Goal: Information Seeking & Learning: Learn about a topic

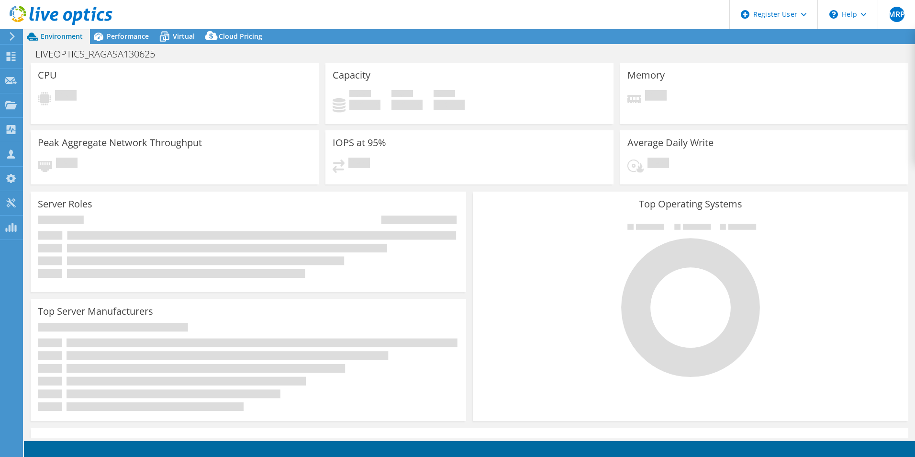
select select "USD"
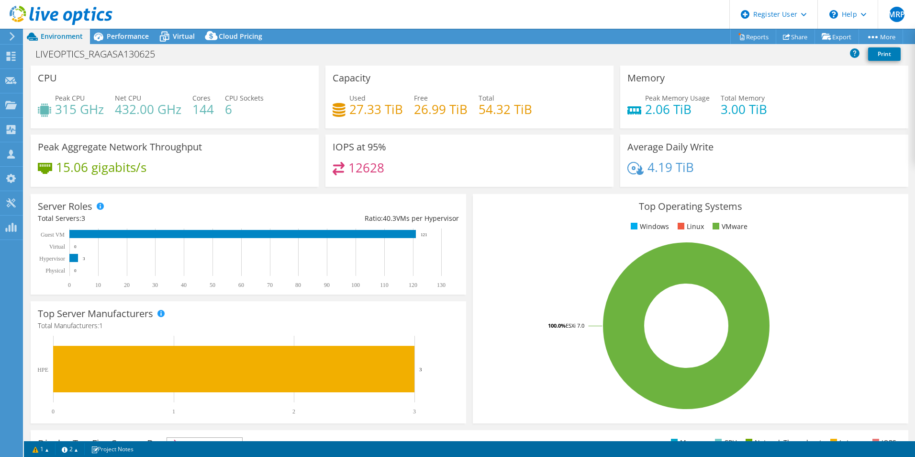
click at [126, 114] on h4 "432.00 GHz" at bounding box center [148, 109] width 67 height 11
click at [146, 32] on span "Performance" at bounding box center [128, 36] width 42 height 9
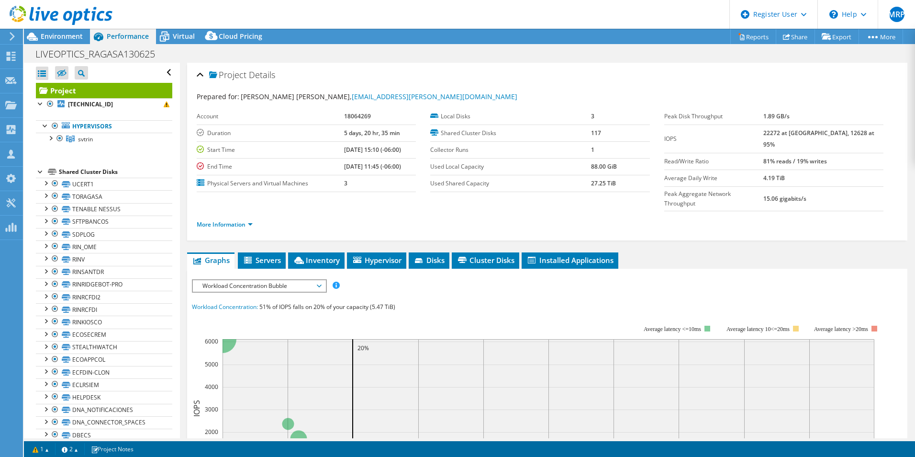
click at [315, 280] on span "Workload Concentration Bubble" at bounding box center [259, 285] width 123 height 11
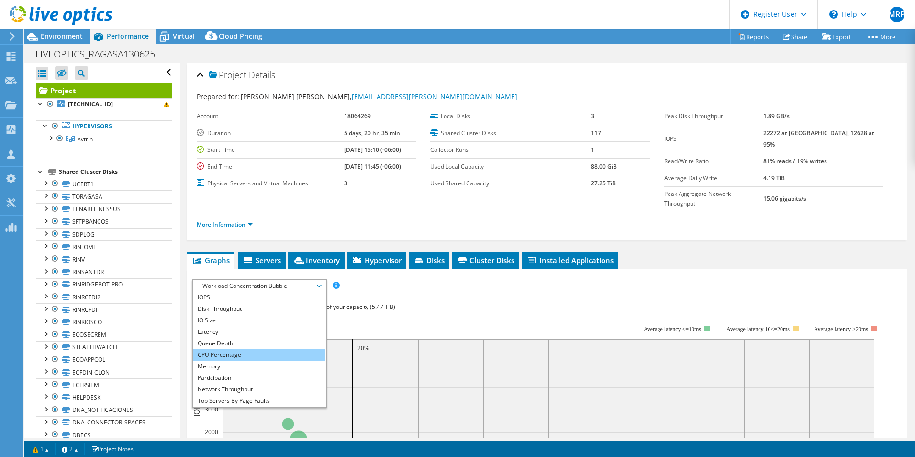
click at [221, 349] on li "CPU Percentage" at bounding box center [259, 354] width 133 height 11
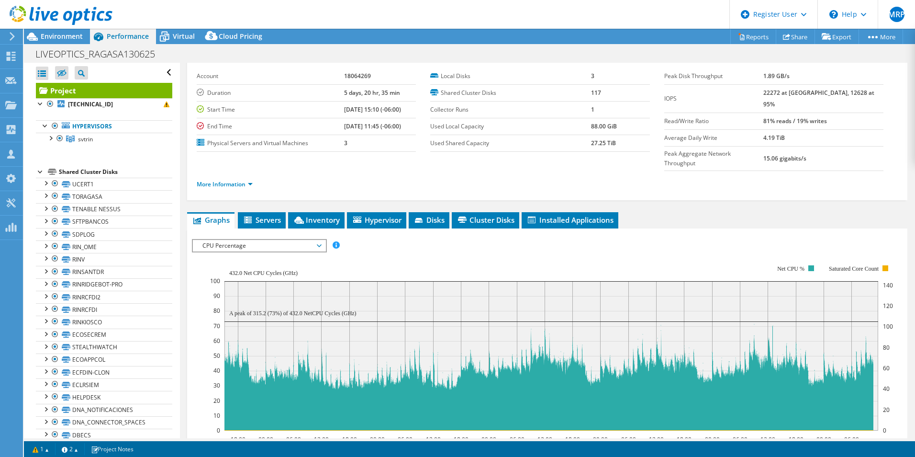
scroll to position [96, 0]
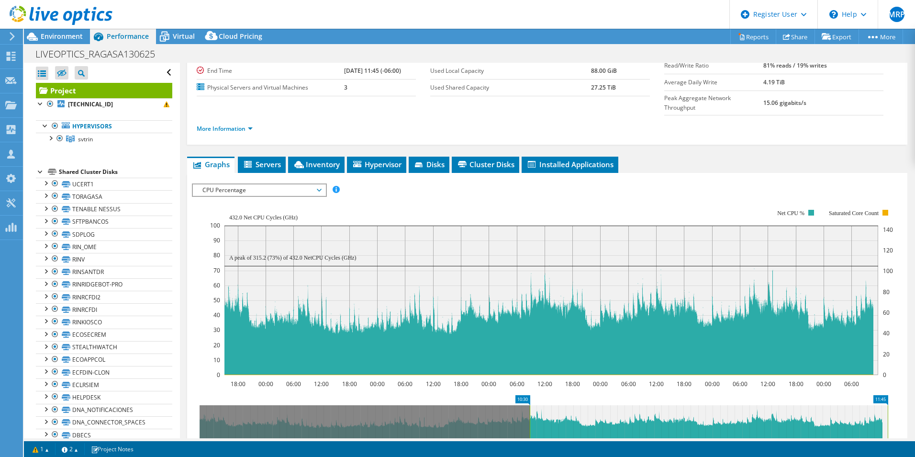
drag, startPoint x: 200, startPoint y: 400, endPoint x: 530, endPoint y: 420, distance: 330.9
click at [530, 420] on icon "11:45 10:30 18:00 00:00 06:00 12:00 18:00 00:00 06:00 12:00 18:00 00:00 06:00 1…" at bounding box center [544, 433] width 704 height 77
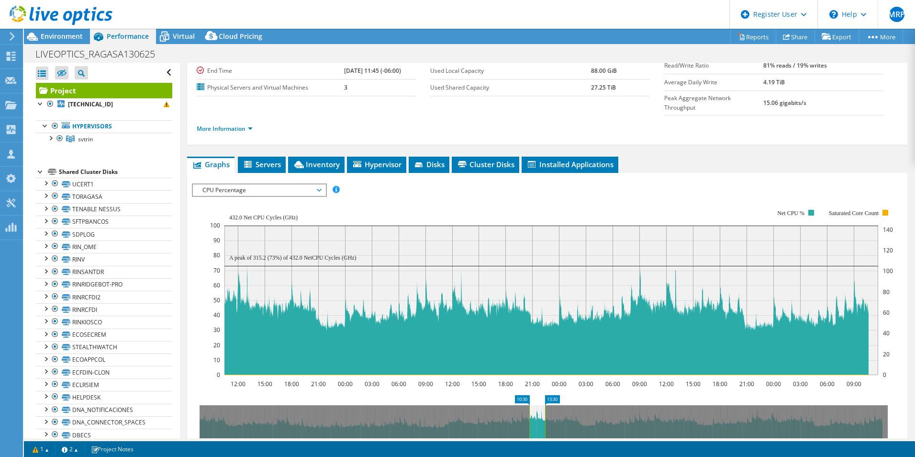
drag, startPoint x: 887, startPoint y: 406, endPoint x: 544, endPoint y: 407, distance: 342.8
click at [544, 407] on rect at bounding box center [545, 422] width 4 height 34
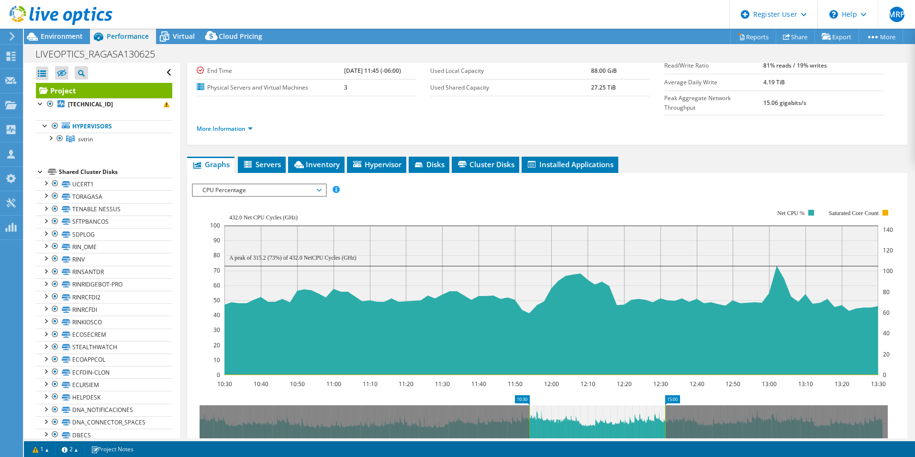
drag, startPoint x: 545, startPoint y: 401, endPoint x: 666, endPoint y: 416, distance: 122.5
click at [666, 416] on rect at bounding box center [665, 422] width 4 height 34
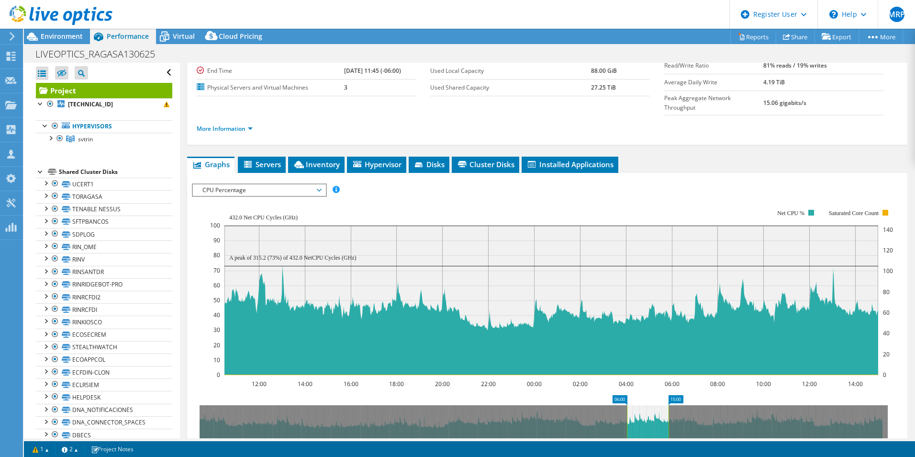
drag, startPoint x: 528, startPoint y: 398, endPoint x: 626, endPoint y: 407, distance: 98.1
click at [626, 407] on rect at bounding box center [627, 422] width 4 height 34
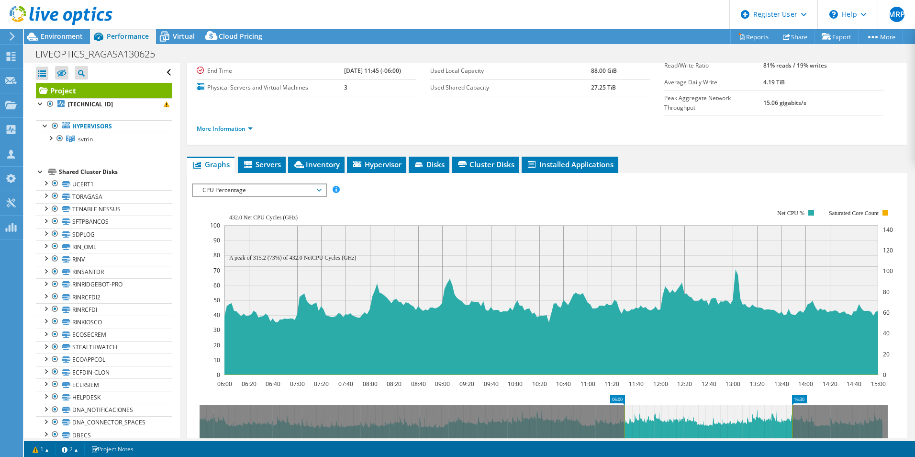
drag, startPoint x: 667, startPoint y: 396, endPoint x: 791, endPoint y: 404, distance: 123.7
click at [791, 405] on rect at bounding box center [792, 422] width 4 height 34
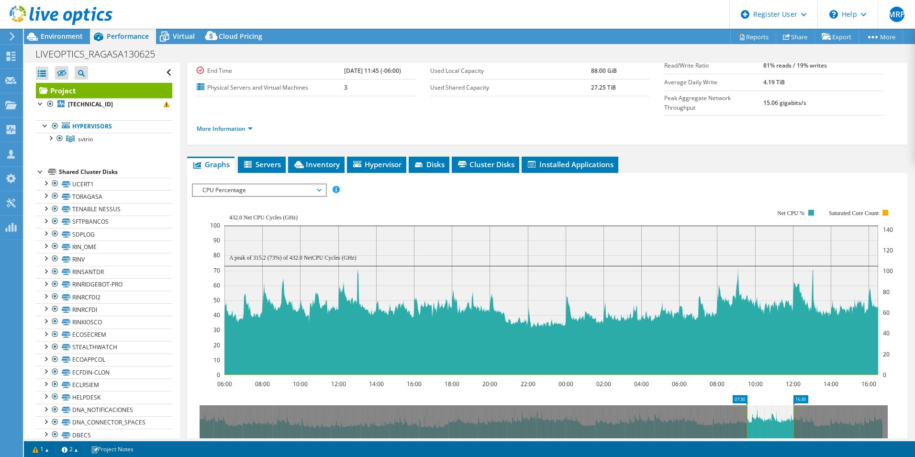
drag, startPoint x: 623, startPoint y: 395, endPoint x: 746, endPoint y: 402, distance: 122.8
click at [746, 405] on rect at bounding box center [747, 422] width 4 height 34
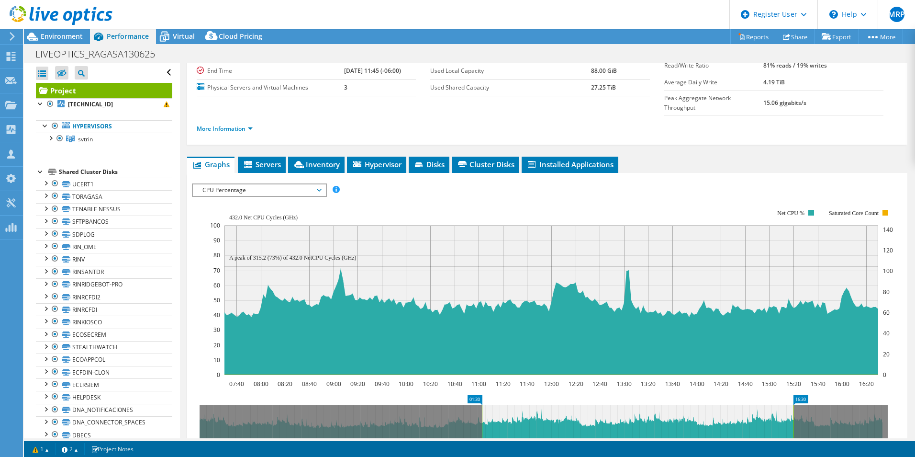
drag, startPoint x: 751, startPoint y: 401, endPoint x: 483, endPoint y: 401, distance: 267.6
click at [483, 405] on rect at bounding box center [482, 422] width 4 height 34
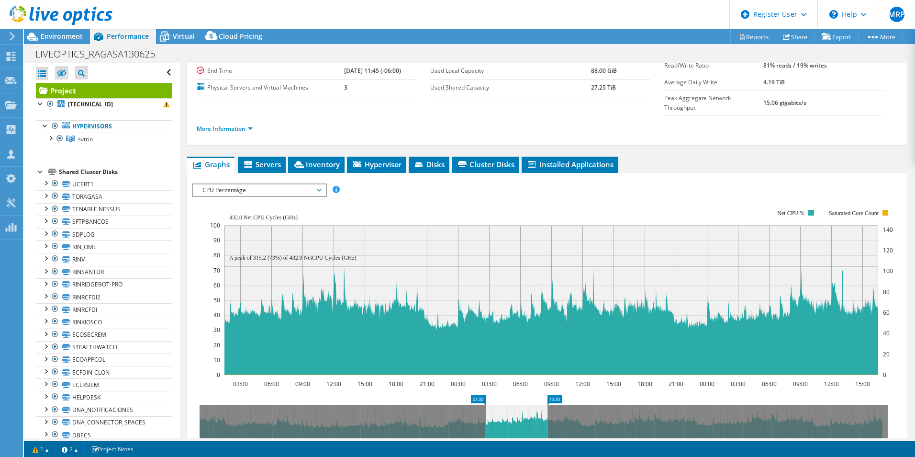
drag, startPoint x: 793, startPoint y: 400, endPoint x: 547, endPoint y: 398, distance: 246.1
click at [547, 405] on rect at bounding box center [548, 422] width 4 height 34
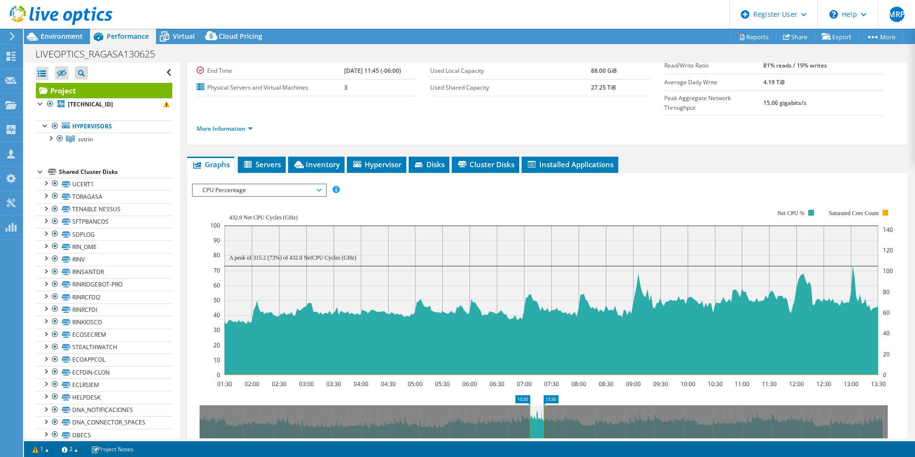
drag, startPoint x: 484, startPoint y: 395, endPoint x: 528, endPoint y: 402, distance: 45.0
click at [528, 405] on rect at bounding box center [530, 422] width 4 height 34
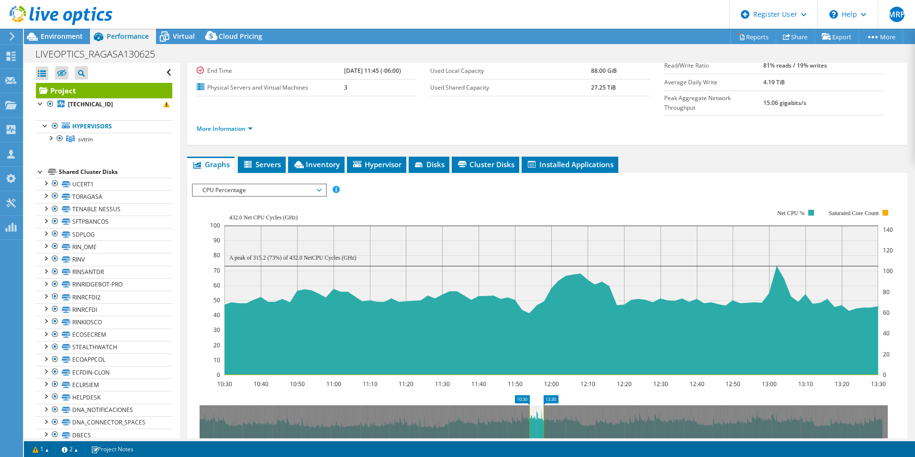
click at [318, 184] on span "CPU Percentage" at bounding box center [259, 189] width 123 height 11
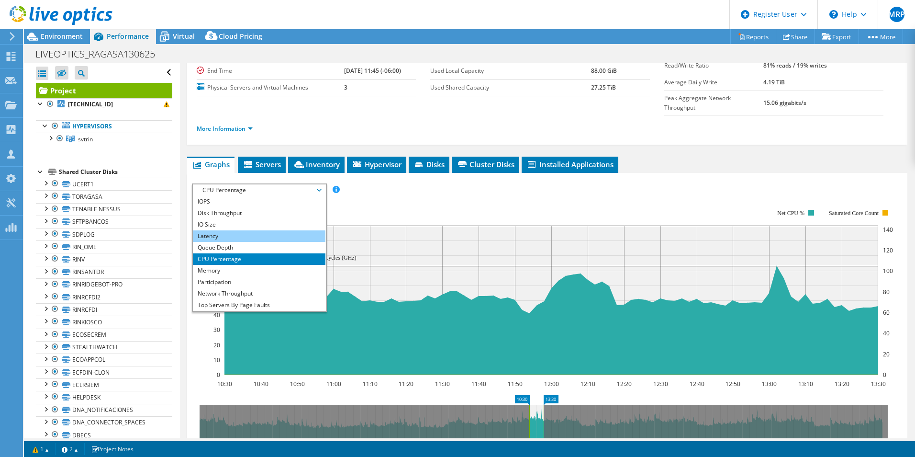
click at [226, 230] on li "Latency" at bounding box center [259, 235] width 133 height 11
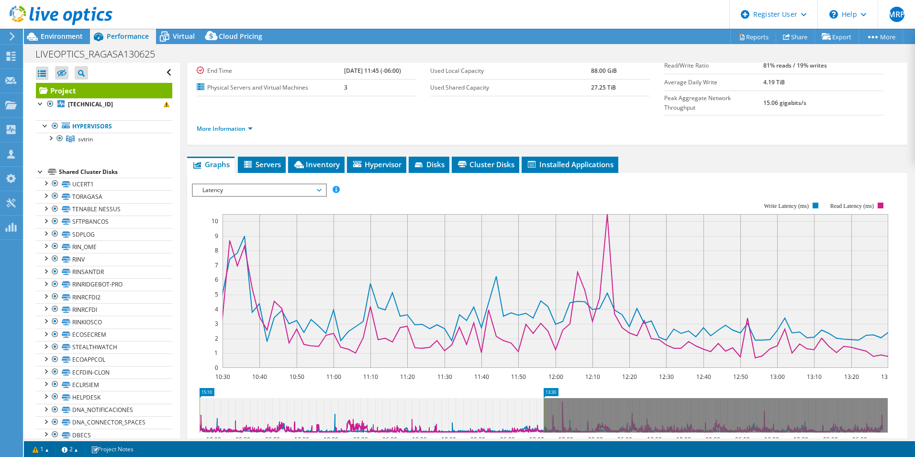
drag, startPoint x: 530, startPoint y: 395, endPoint x: 193, endPoint y: 393, distance: 336.5
click at [193, 393] on icon "13:30 15:10 18:00 00:00 06:00 12:00 18:00 00:00 06:00 12:00 18:00 00:00 06:00 1…" at bounding box center [544, 426] width 704 height 77
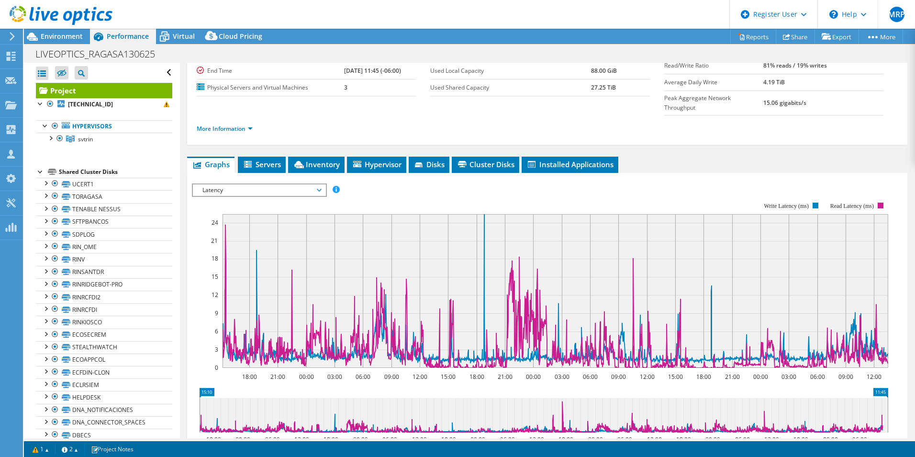
drag, startPoint x: 542, startPoint y: 395, endPoint x: 887, endPoint y: 415, distance: 344.8
click at [887, 415] on icon "15:10 11:45 18:00 00:00 06:00 12:00 18:00 00:00 06:00 12:00 18:00 00:00 06:00 1…" at bounding box center [544, 426] width 704 height 77
